Goal: Task Accomplishment & Management: Use online tool/utility

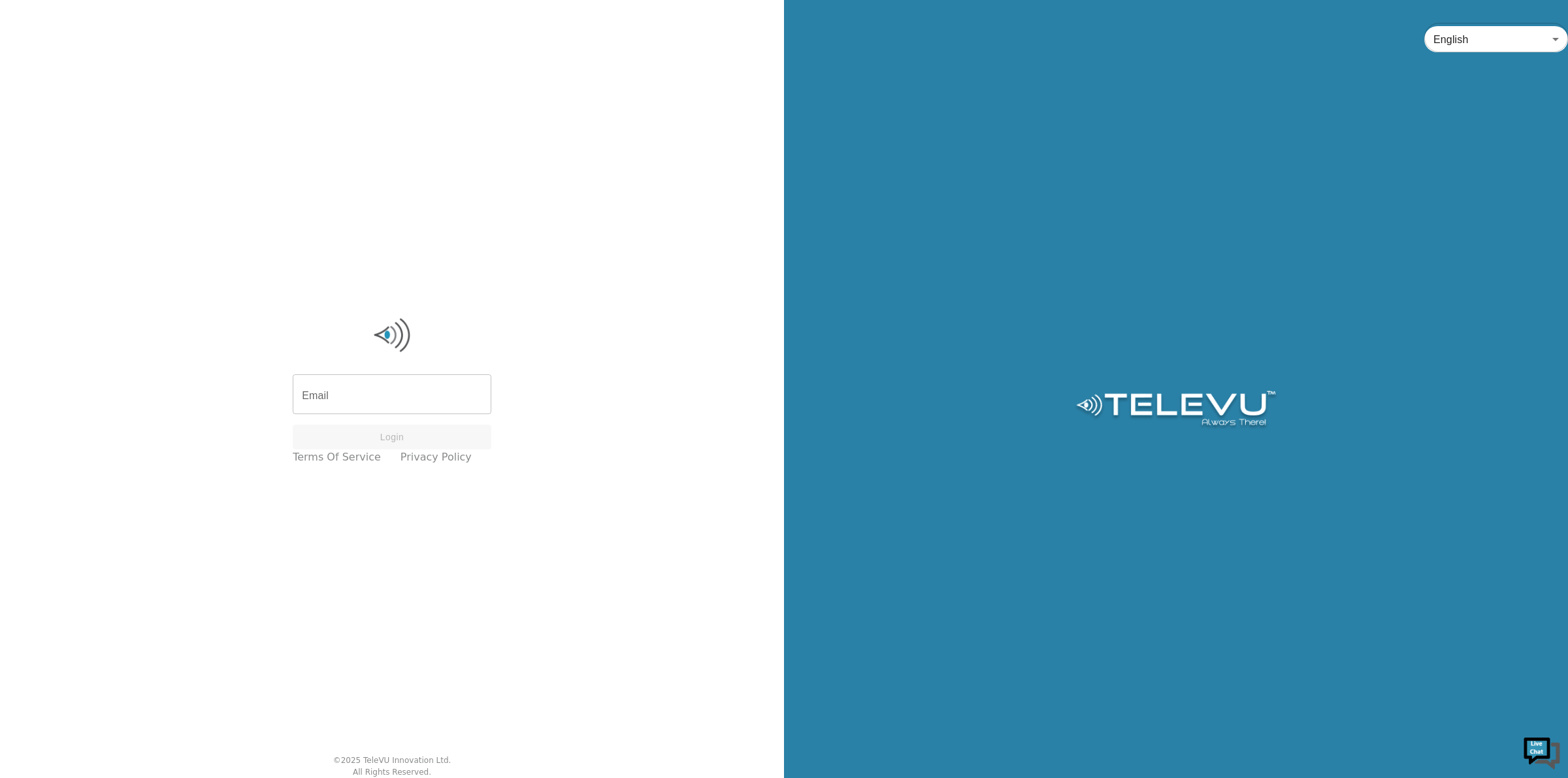
click at [360, 390] on input "Email" at bounding box center [392, 396] width 199 height 37
type input "[PERSON_NAME][EMAIL_ADDRESS][PERSON_NAME][DOMAIN_NAME]"
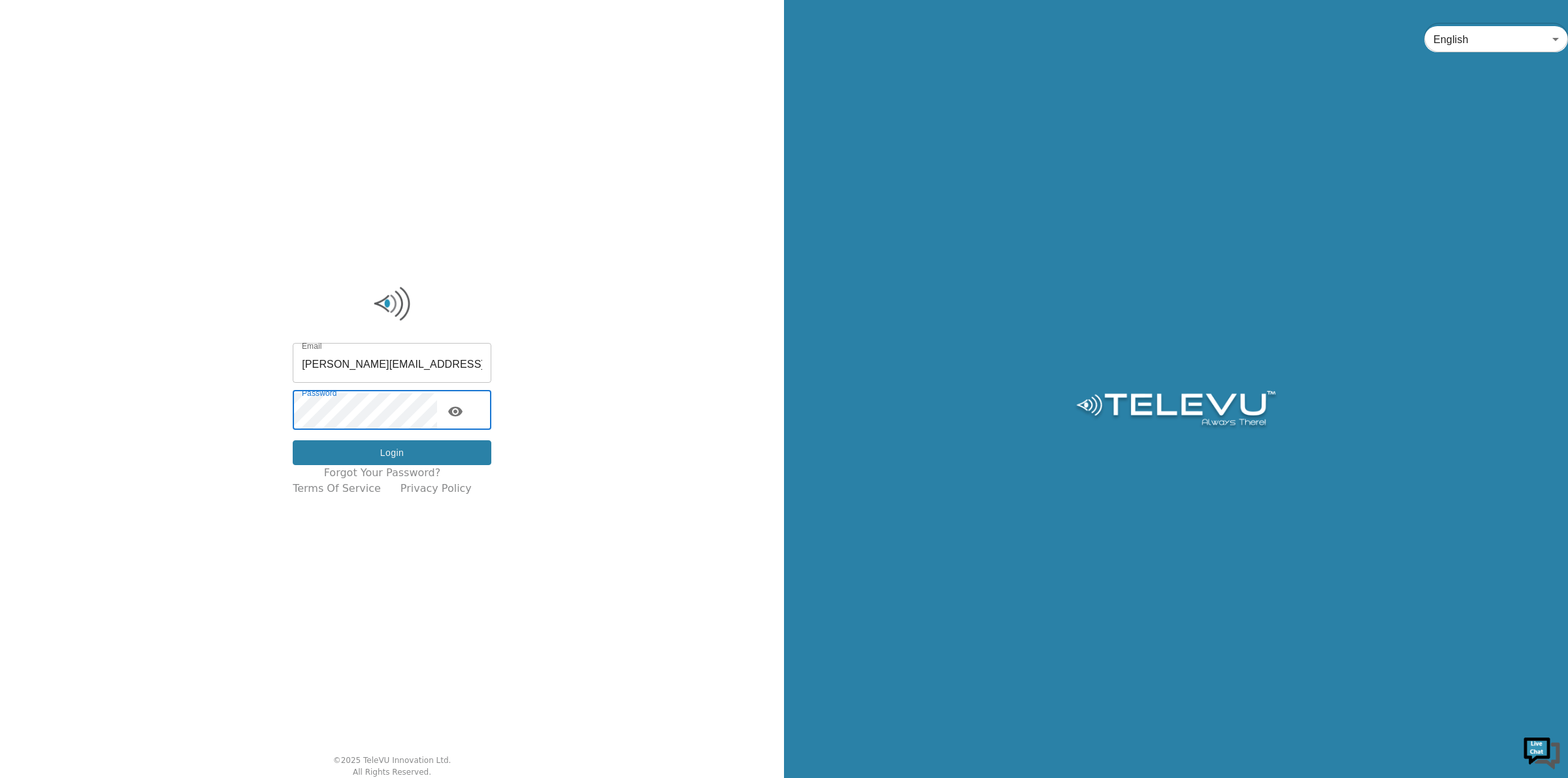
click at [357, 452] on button "Login" at bounding box center [392, 453] width 199 height 26
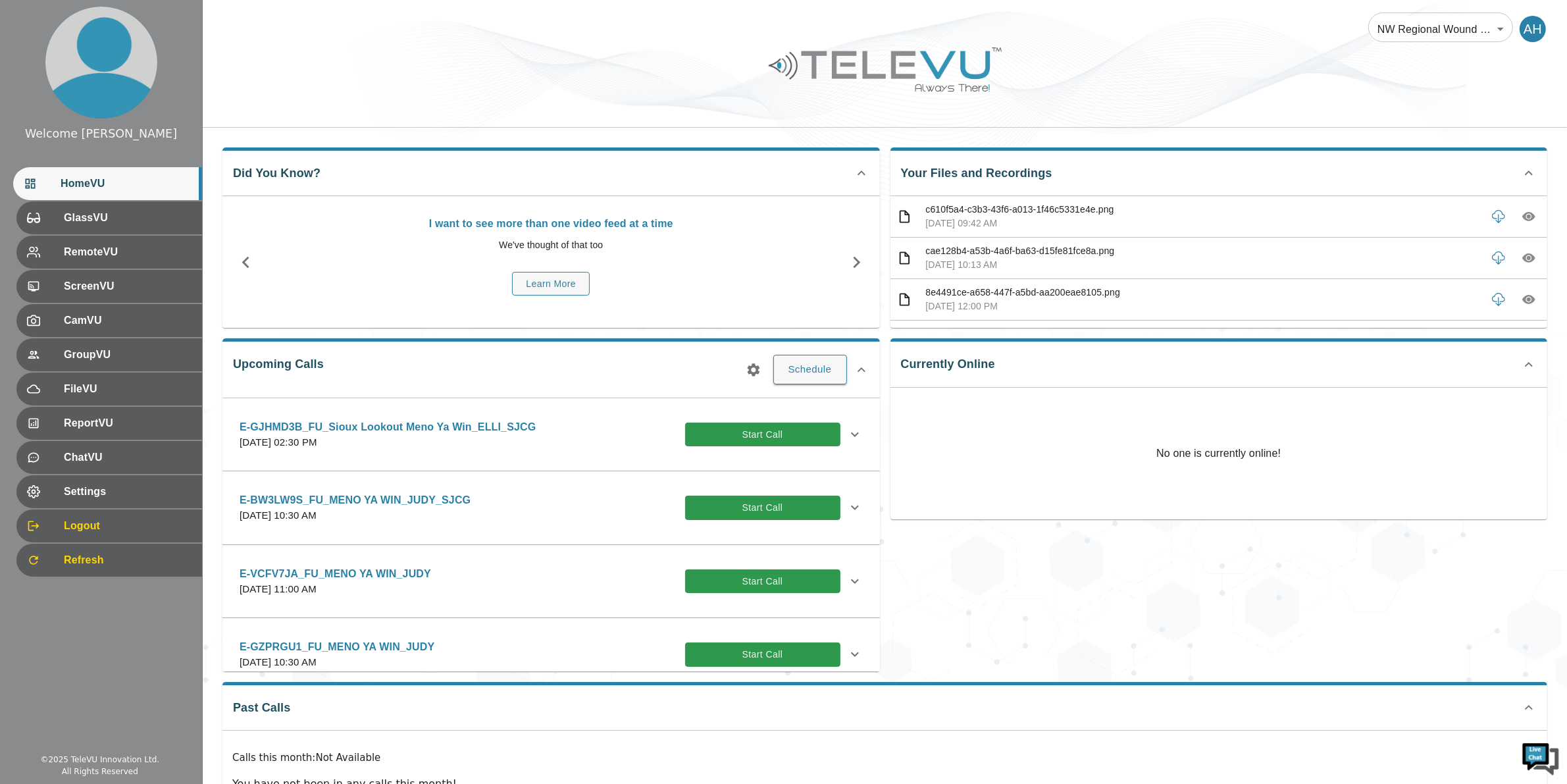
click at [758, 373] on icon "button" at bounding box center [753, 369] width 13 height 13
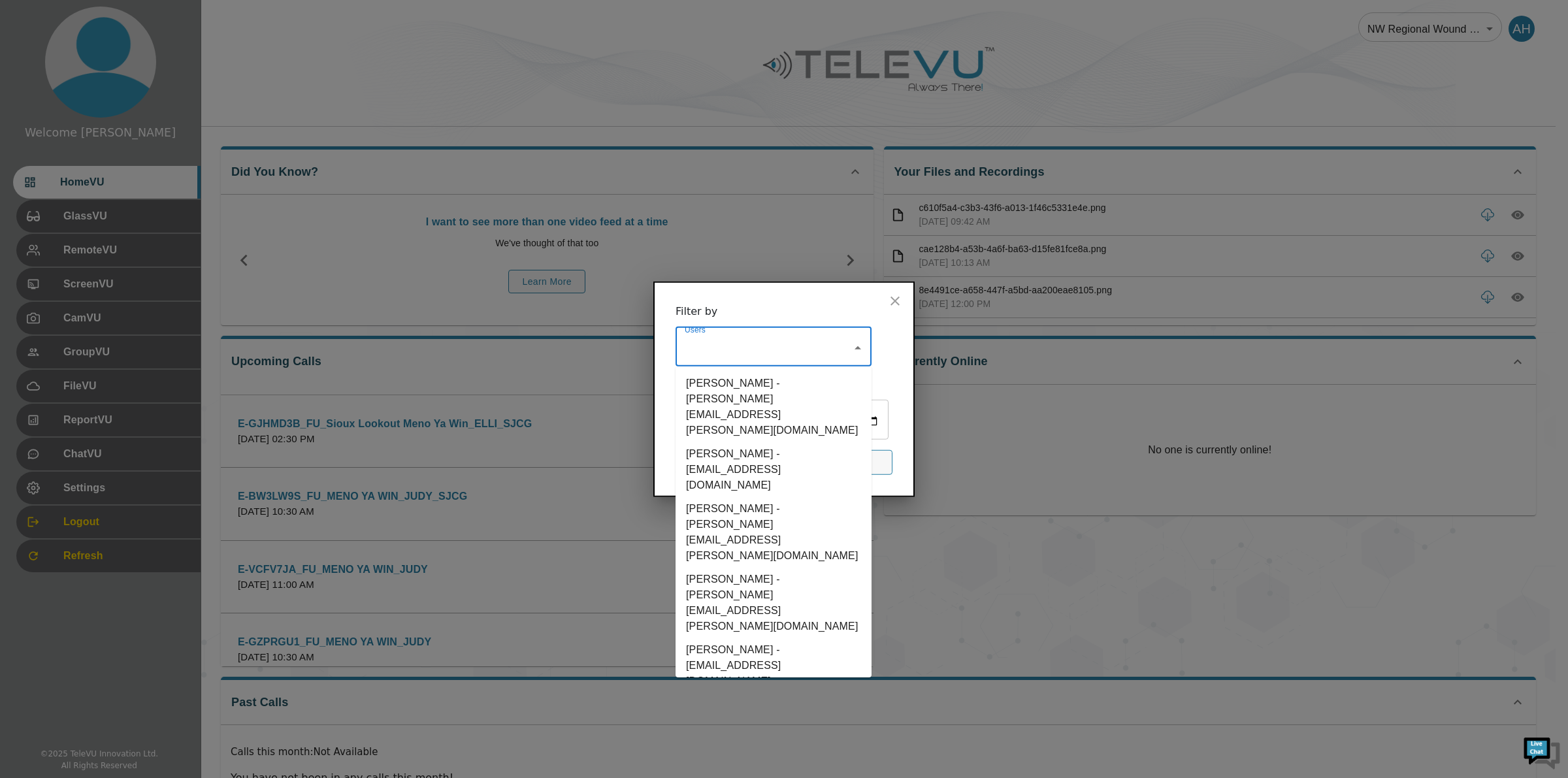
click at [716, 349] on input "Users" at bounding box center [764, 348] width 165 height 25
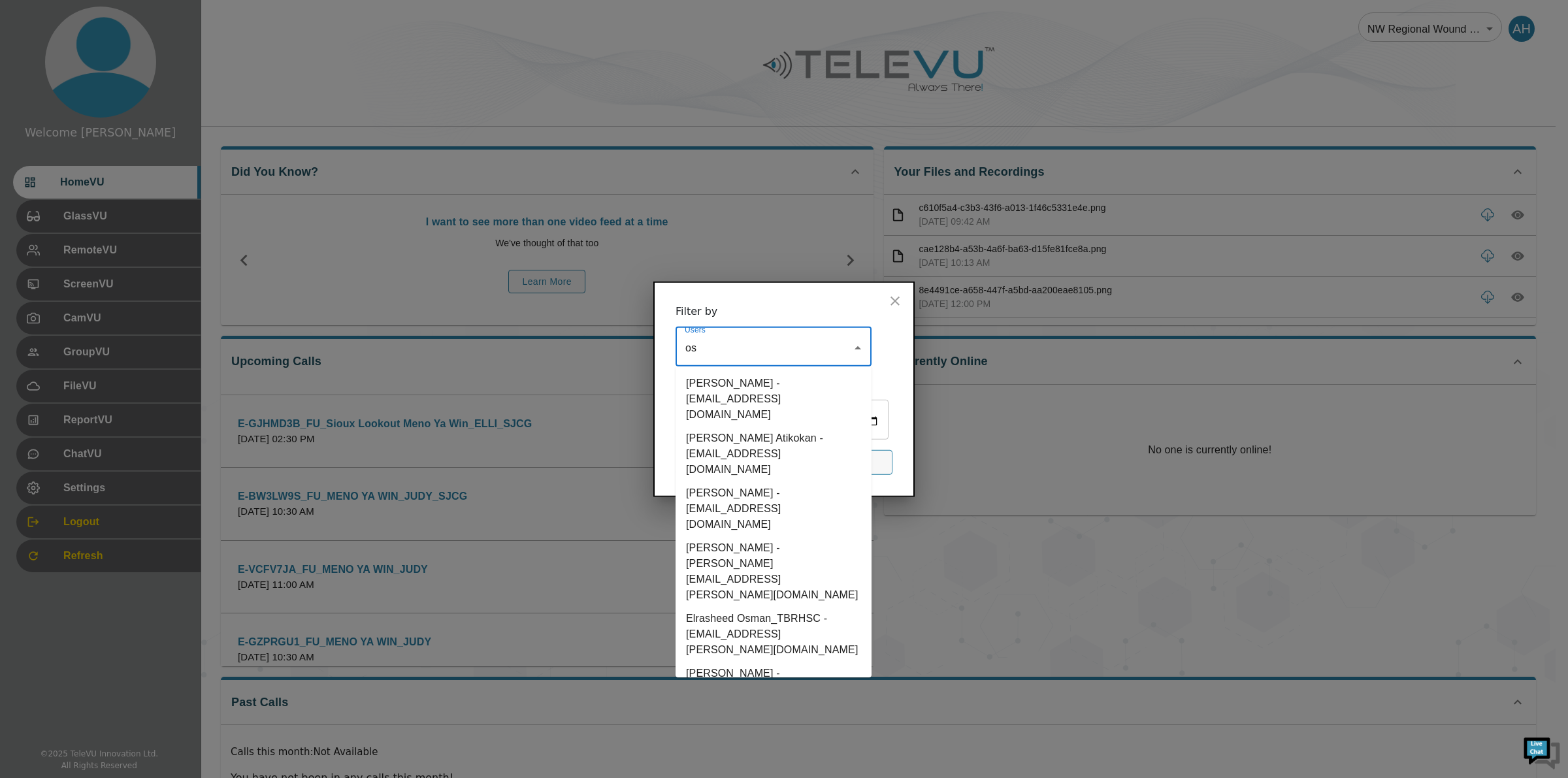
type input "osm"
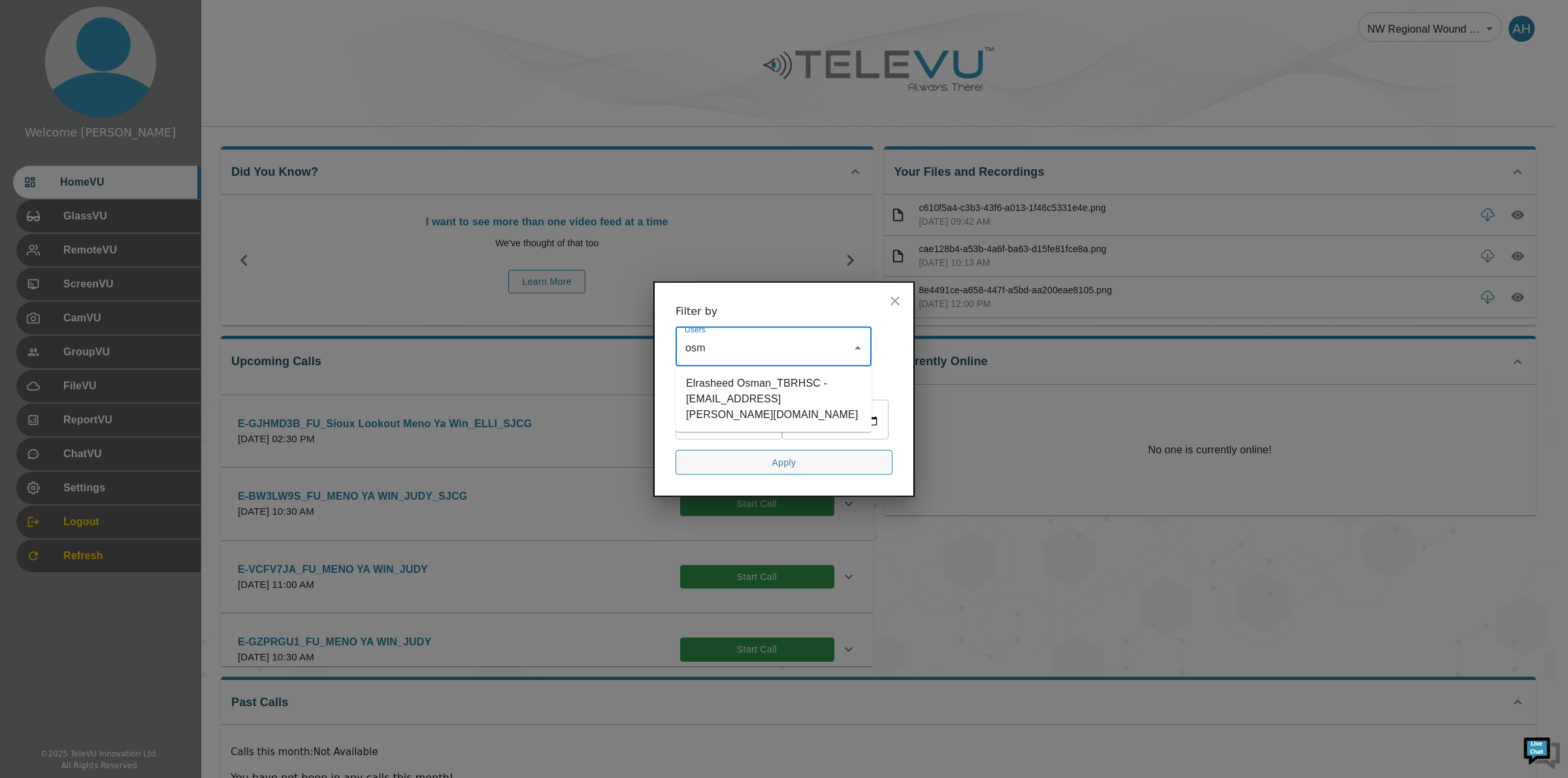
click at [716, 392] on li "Elrasheed Osman_TBRHSC - [EMAIL_ADDRESS][PERSON_NAME][DOMAIN_NAME]" at bounding box center [774, 398] width 196 height 55
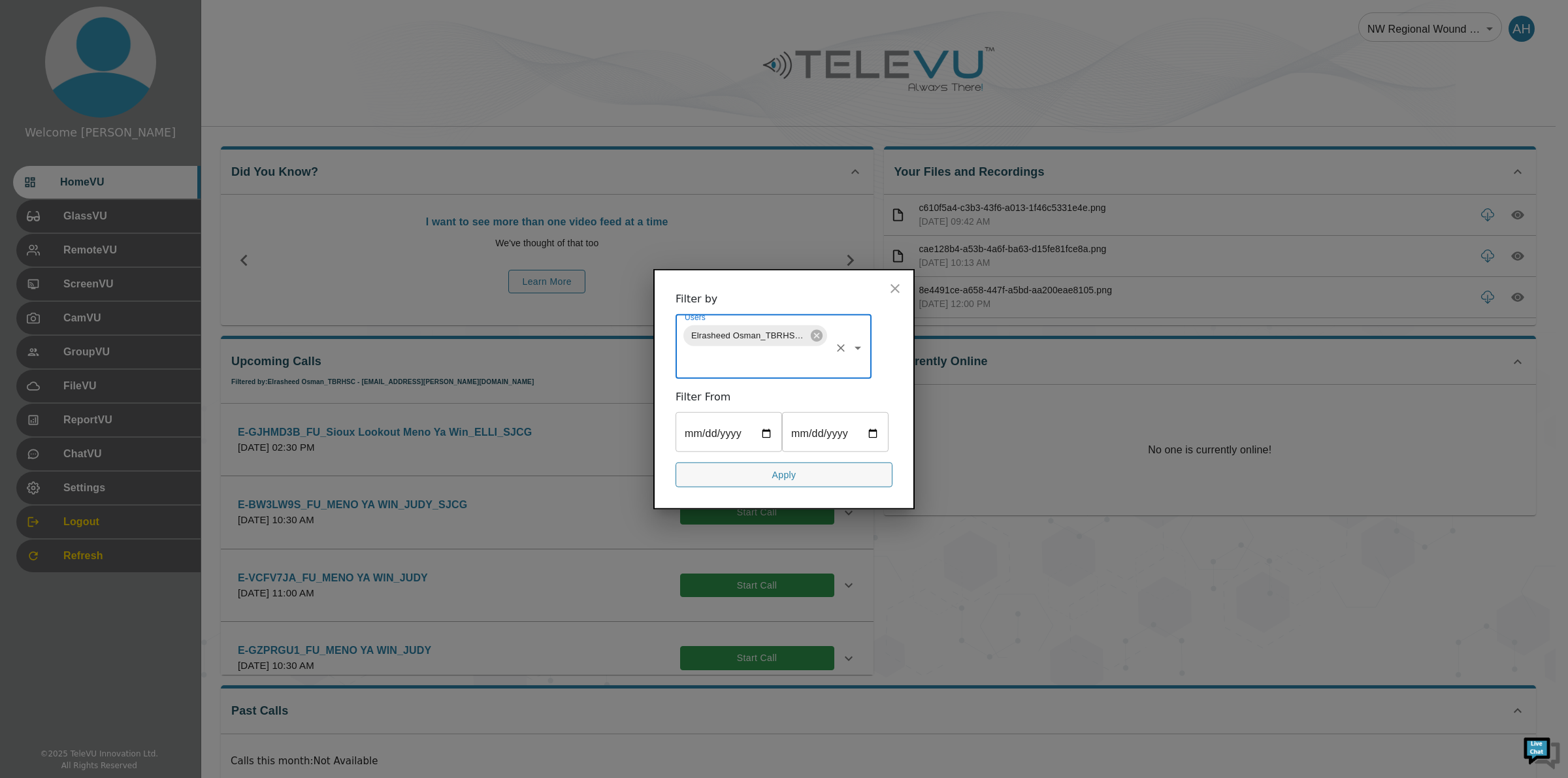
click at [726, 366] on input "Users" at bounding box center [755, 360] width 147 height 25
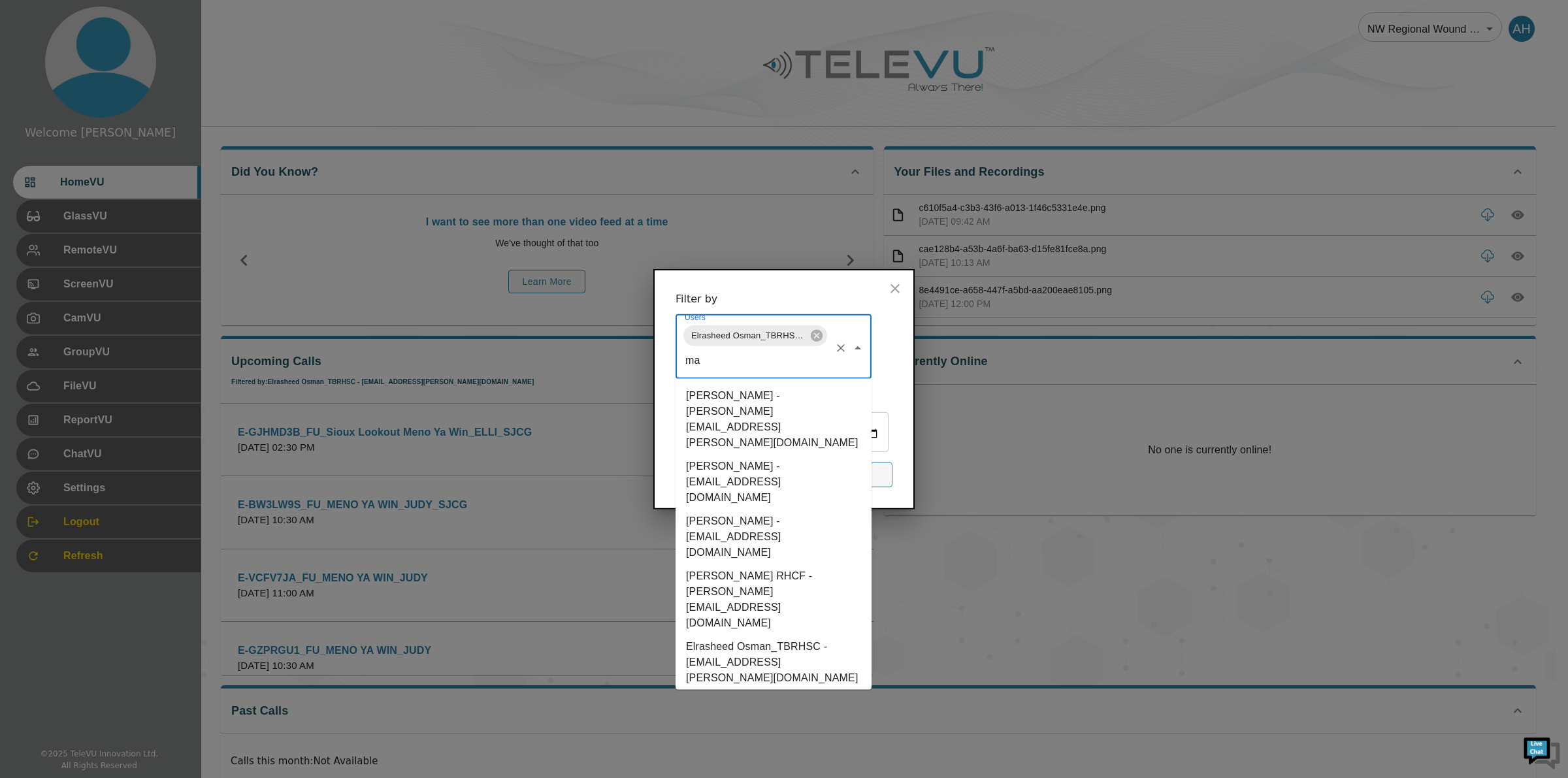
type input "mac"
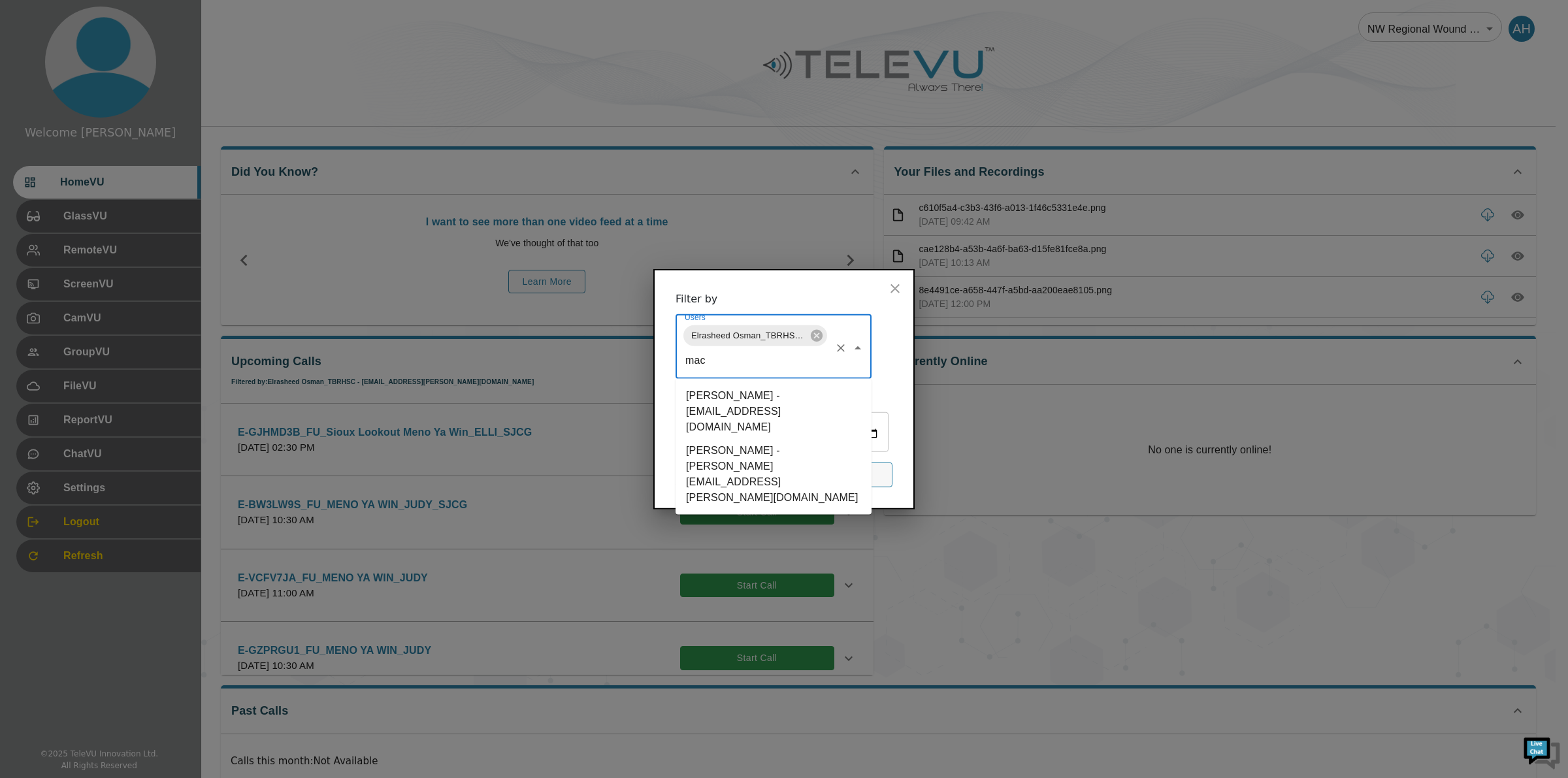
click at [722, 438] on li "[PERSON_NAME] - [PERSON_NAME][EMAIL_ADDRESS][PERSON_NAME][DOMAIN_NAME]" at bounding box center [774, 473] width 196 height 70
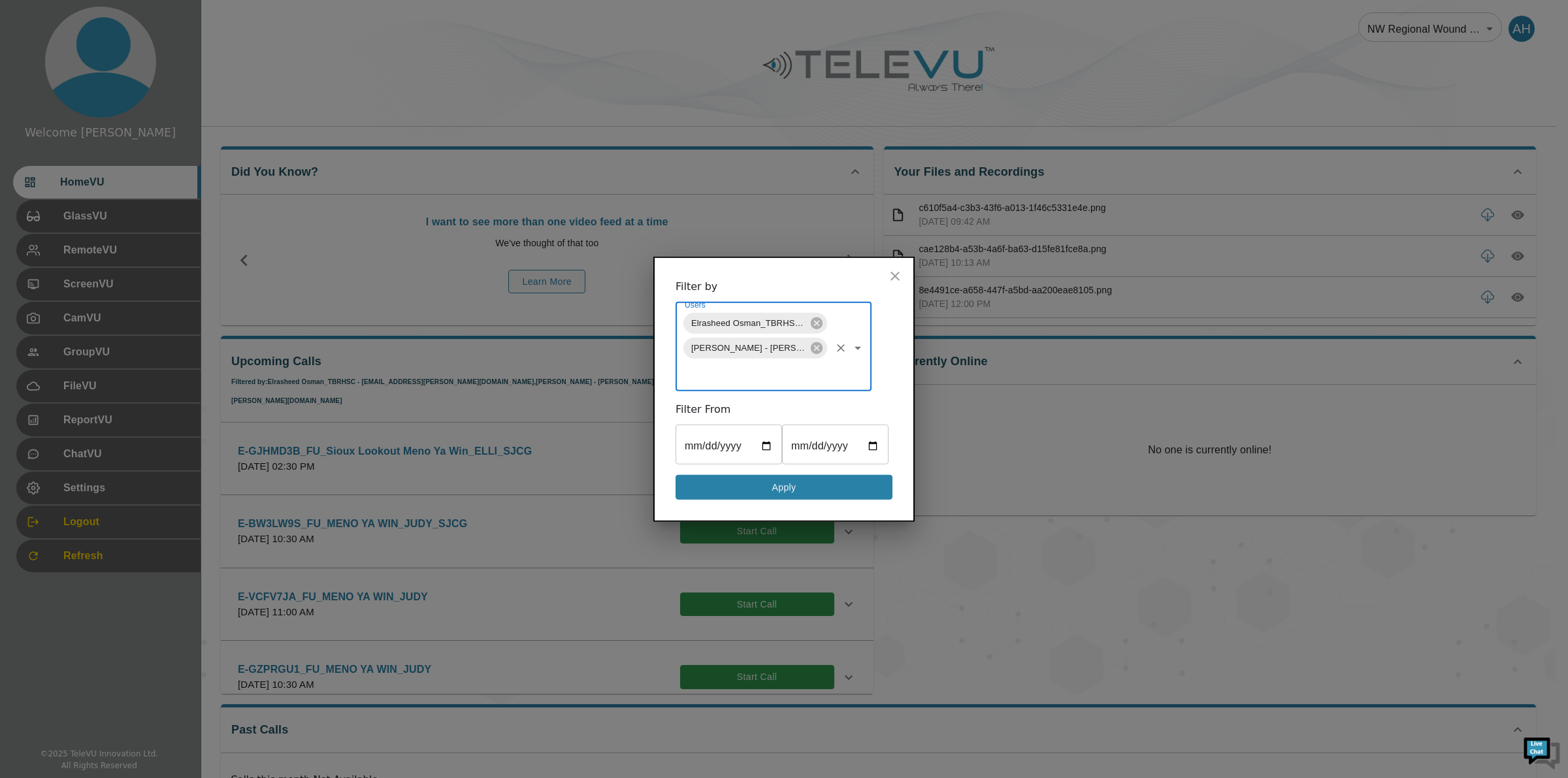
click at [784, 487] on button "Apply" at bounding box center [784, 487] width 217 height 26
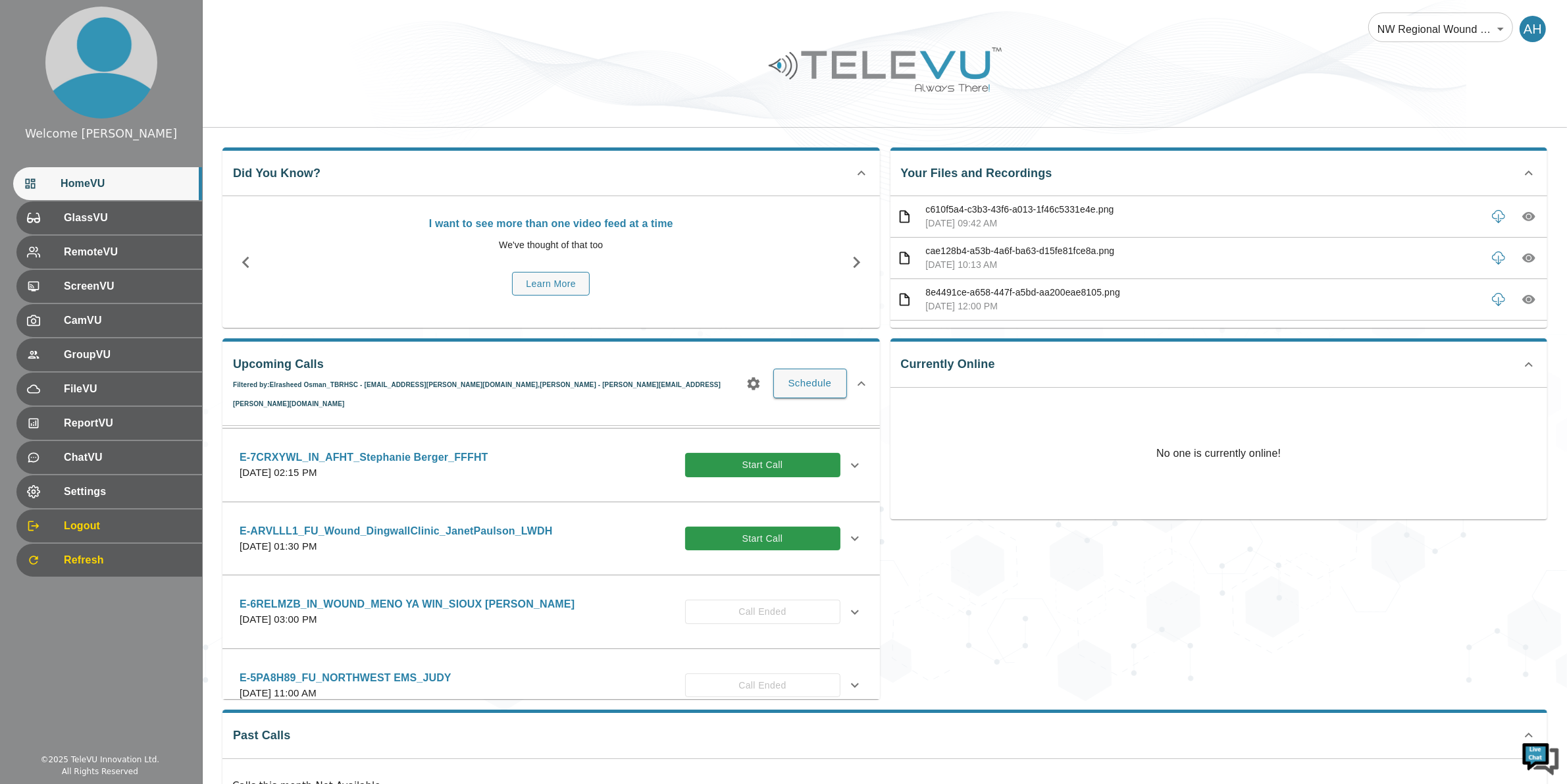
scroll to position [1563, 0]
